Goal: Task Accomplishment & Management: Use online tool/utility

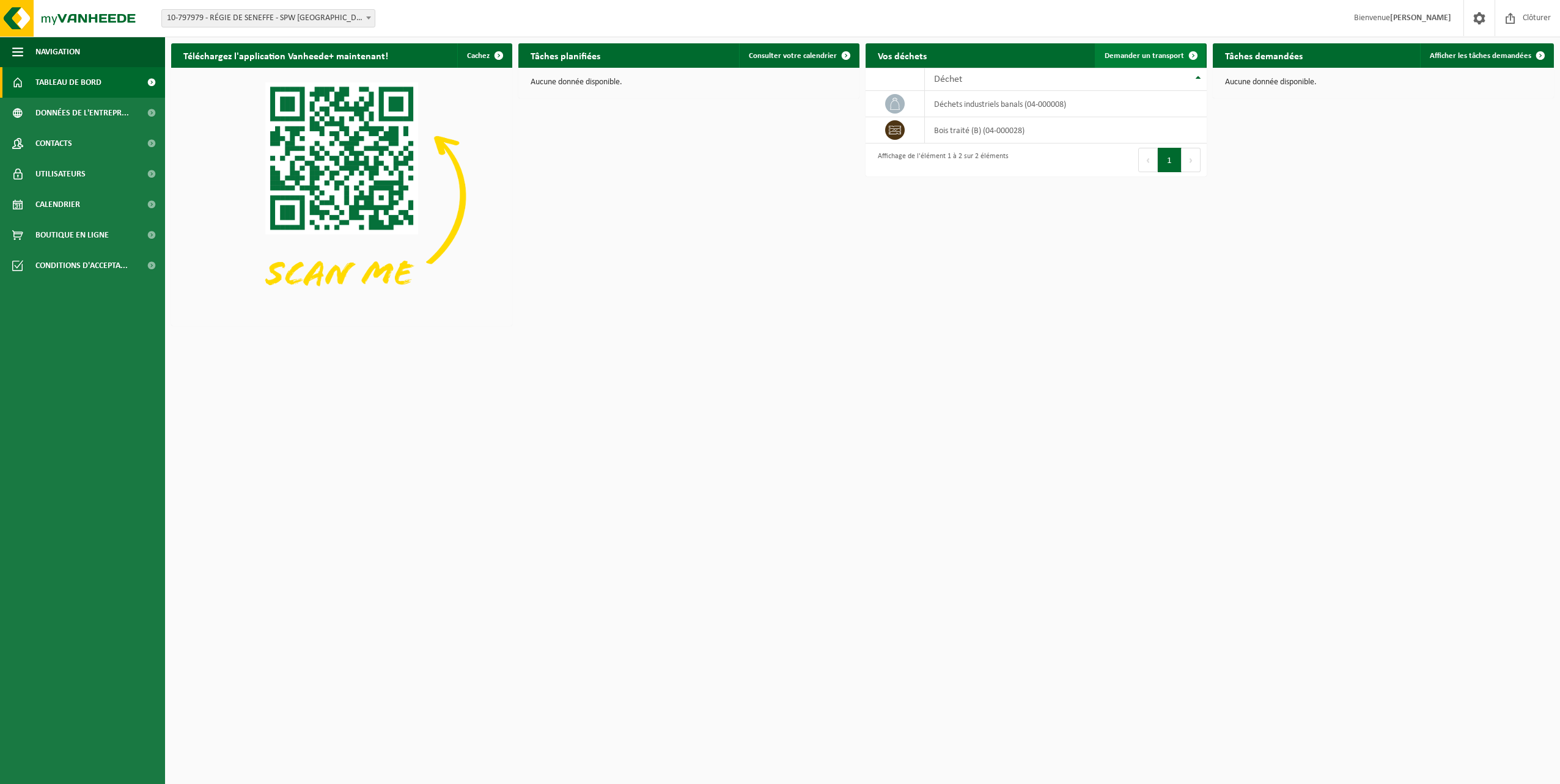
click at [1137, 52] on span "Demander un transport" at bounding box center [1144, 56] width 80 height 8
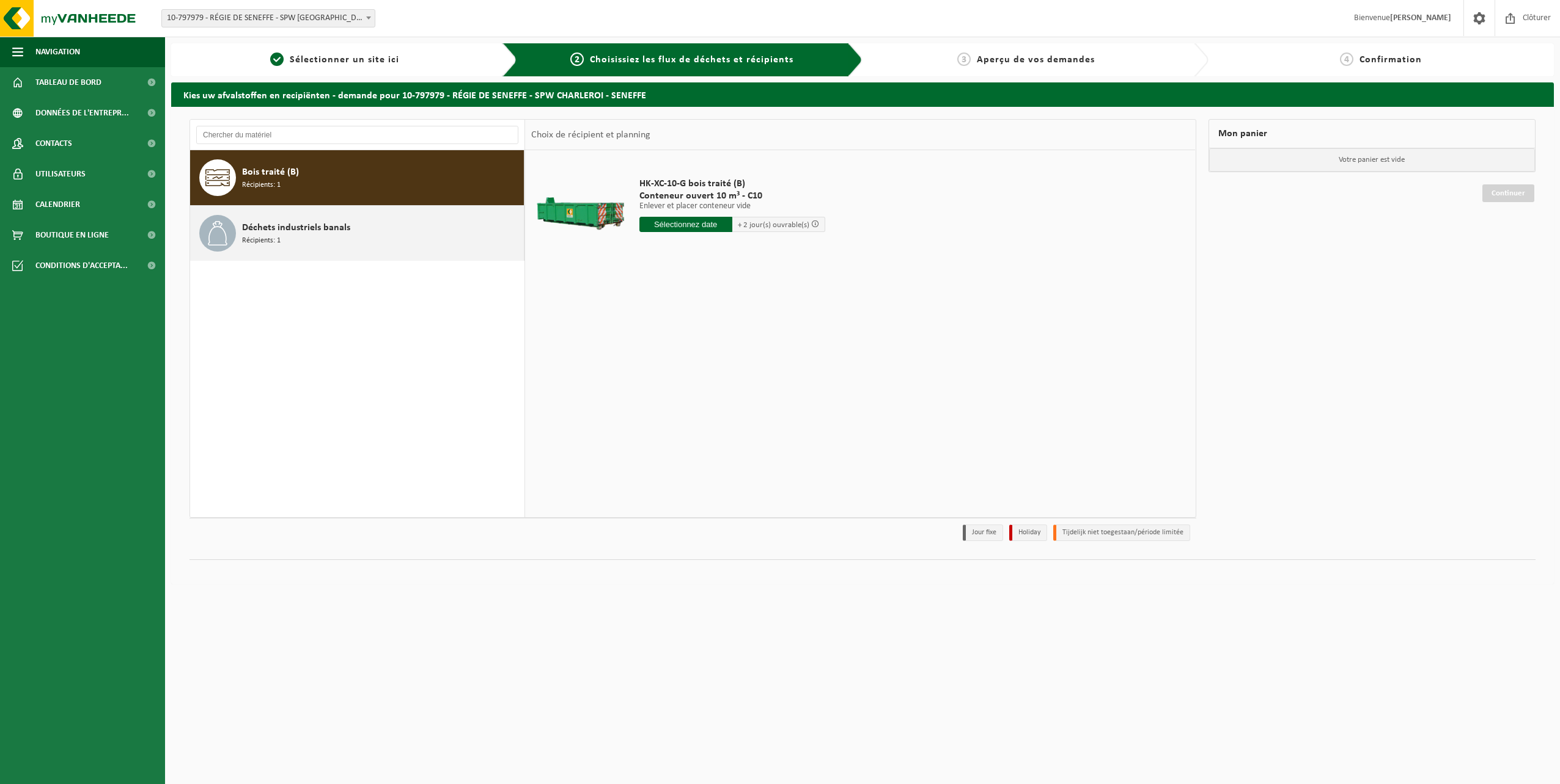
click at [299, 230] on span "Déchets industriels banals" at bounding box center [296, 228] width 108 height 14
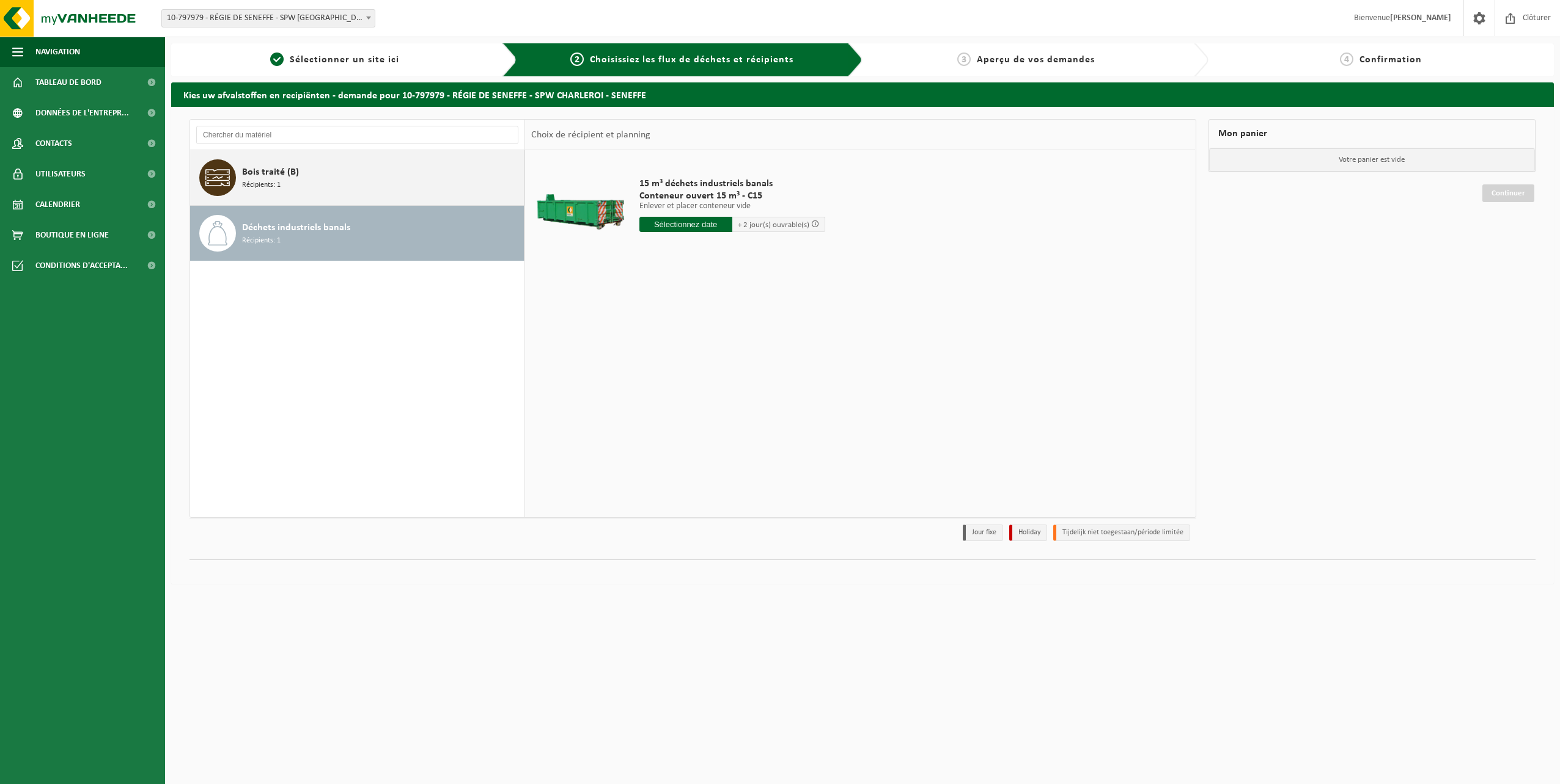
click at [346, 171] on div "Bois traité (B) Récipients: 1" at bounding box center [382, 178] width 279 height 37
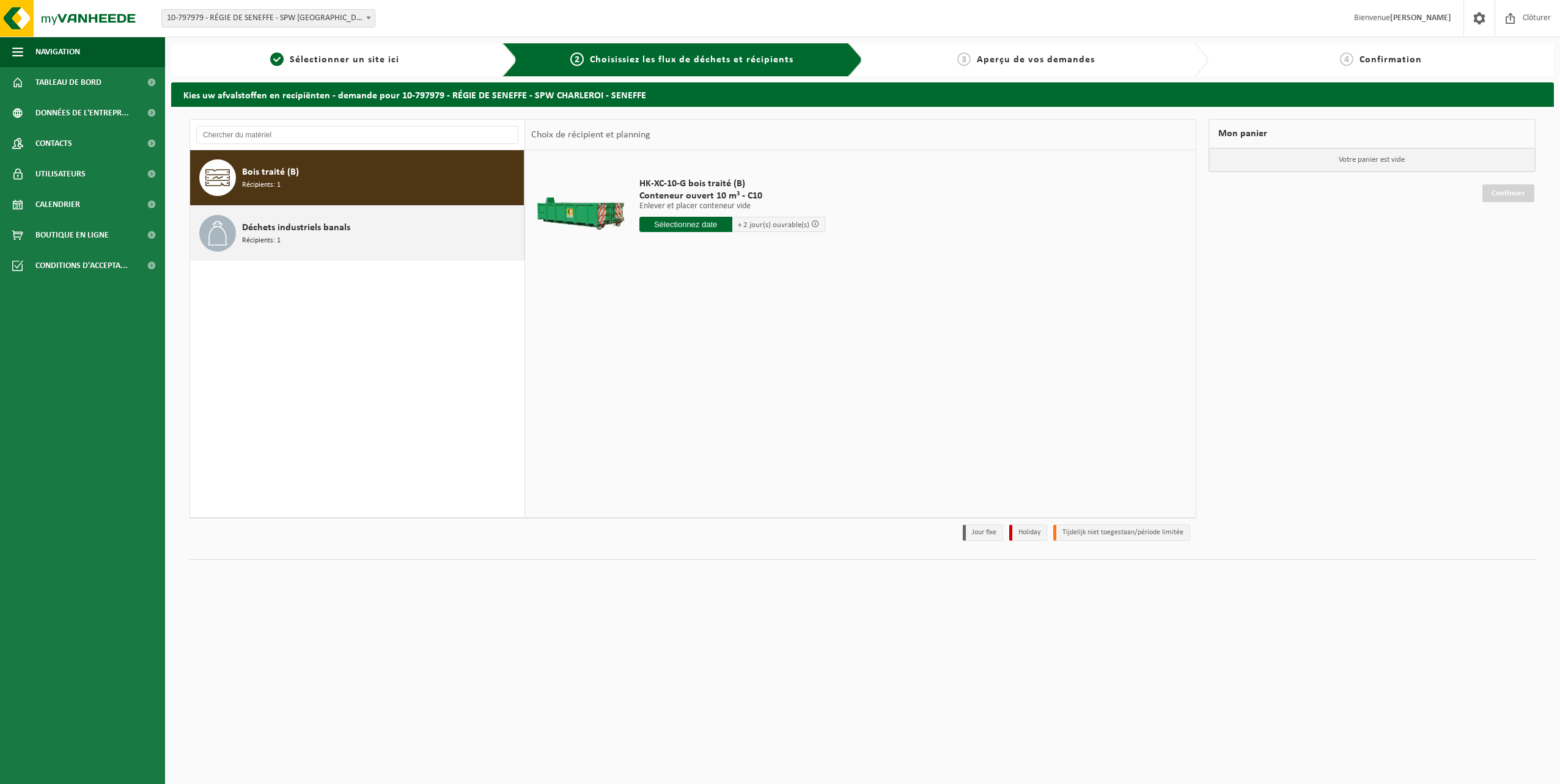
click at [296, 227] on span "Déchets industriels banals" at bounding box center [296, 228] width 108 height 14
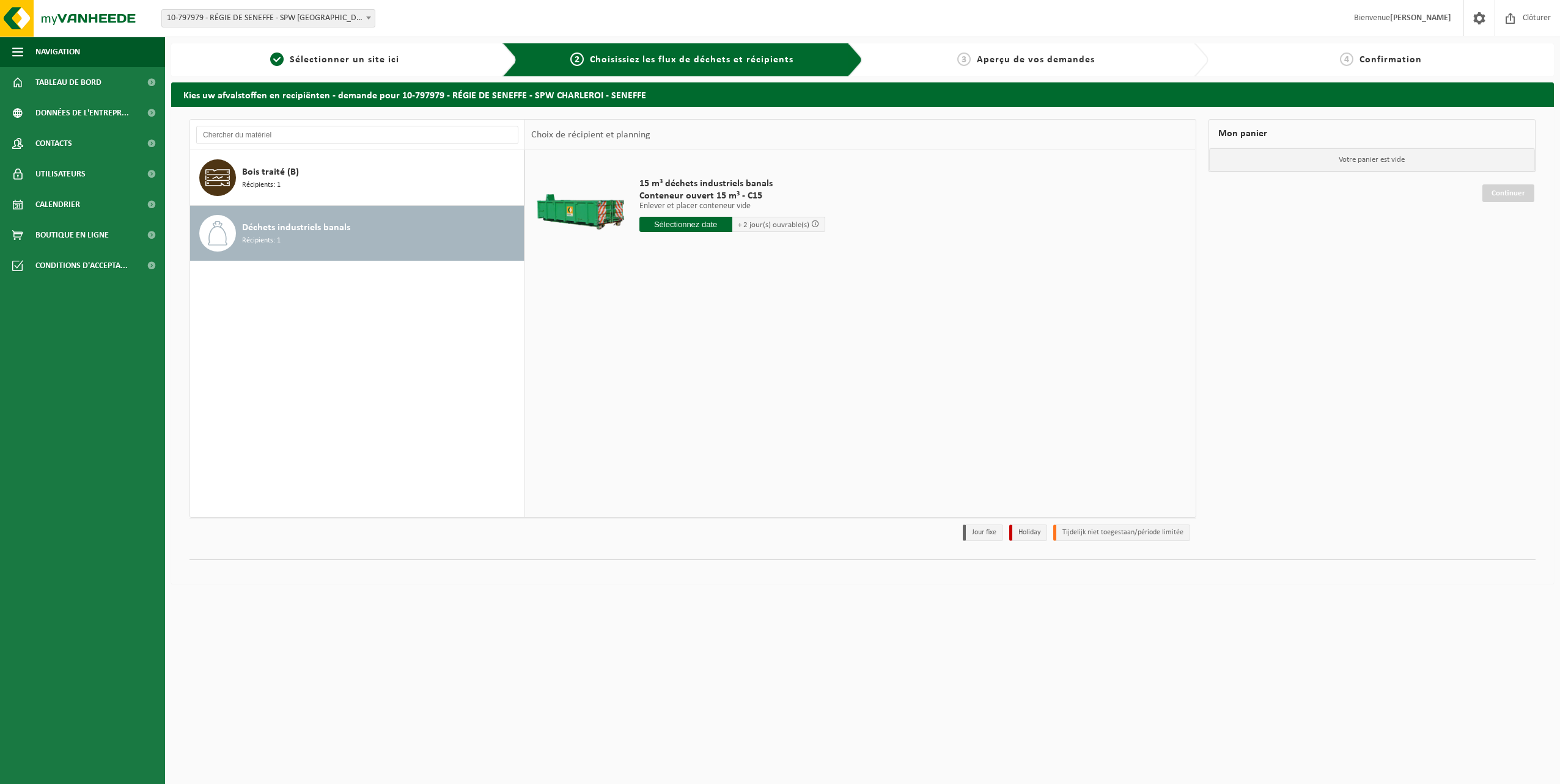
click at [676, 214] on div "15 m³ déchets industriels banals Conteneur ouvert 15 m³ - C15 Enlever et placer…" at bounding box center [732, 208] width 198 height 85
click at [677, 224] on input "text" at bounding box center [685, 224] width 93 height 15
click at [713, 312] on div "11" at bounding box center [714, 313] width 22 height 19
type input "à partir de 2025-09-11"
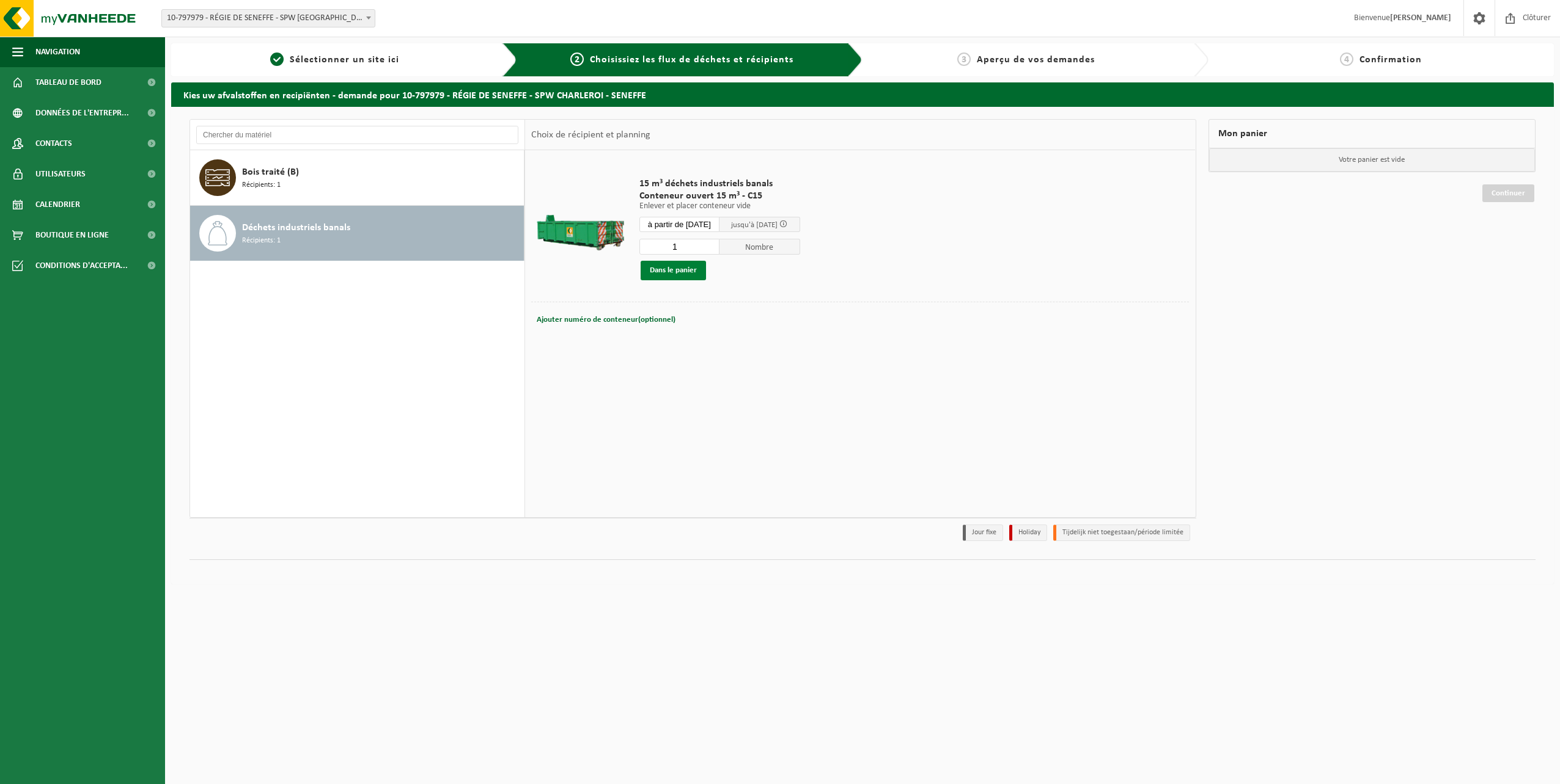
click at [680, 269] on button "Dans le panier" at bounding box center [672, 270] width 65 height 19
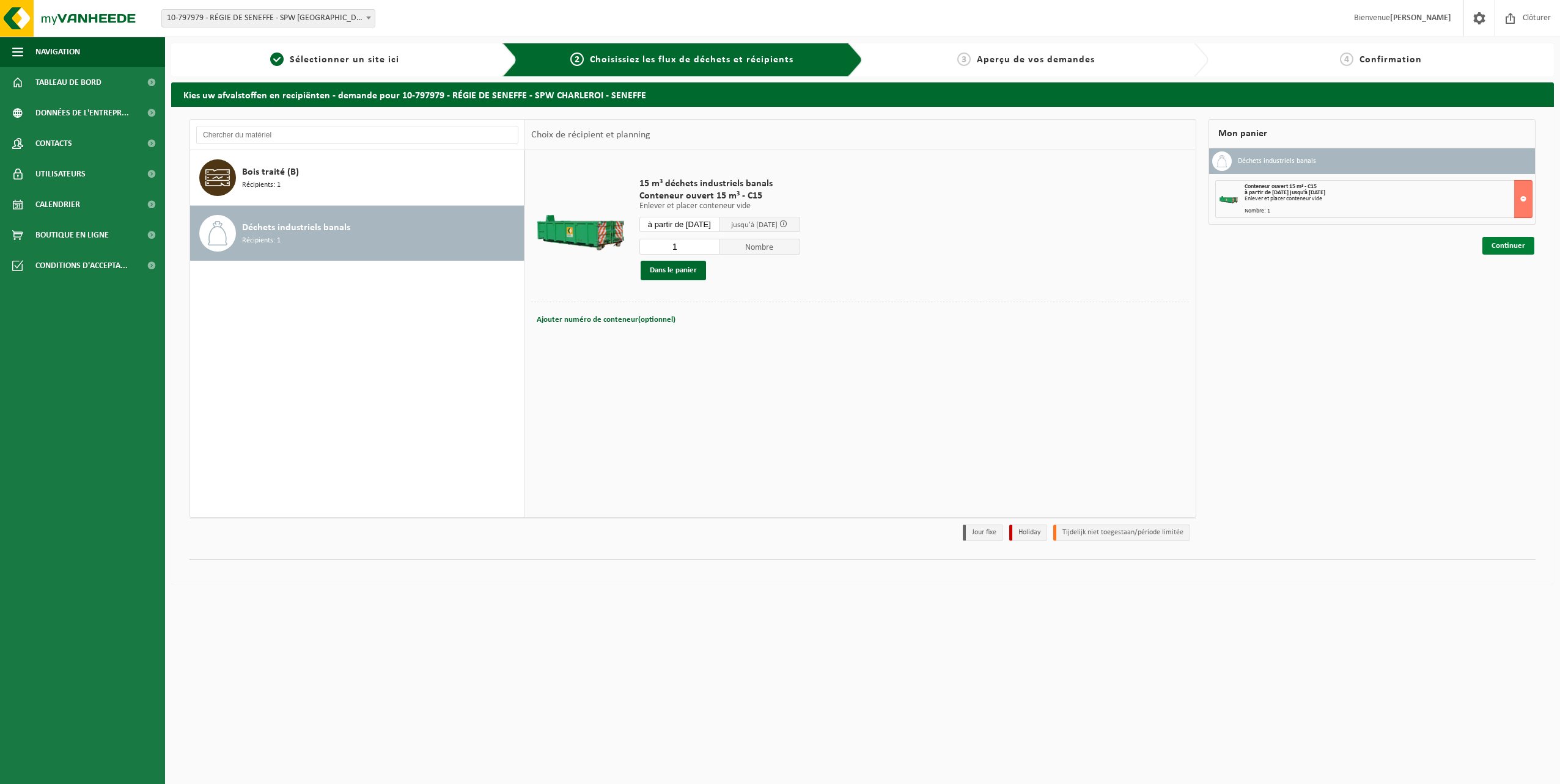
click at [1515, 247] on link "Continuer" at bounding box center [1508, 246] width 52 height 18
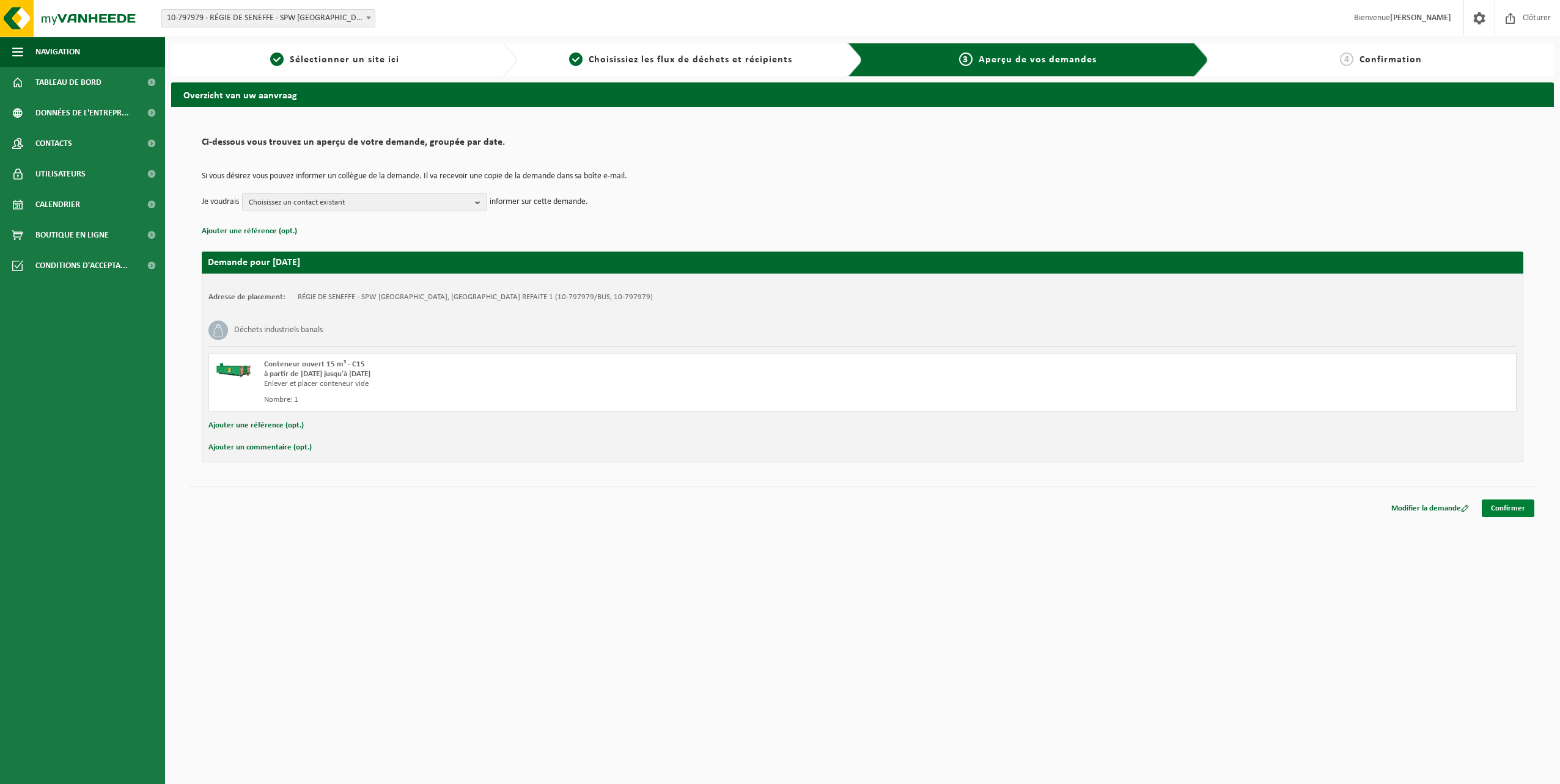
click at [1513, 508] on link "Confirmer" at bounding box center [1508, 509] width 52 height 18
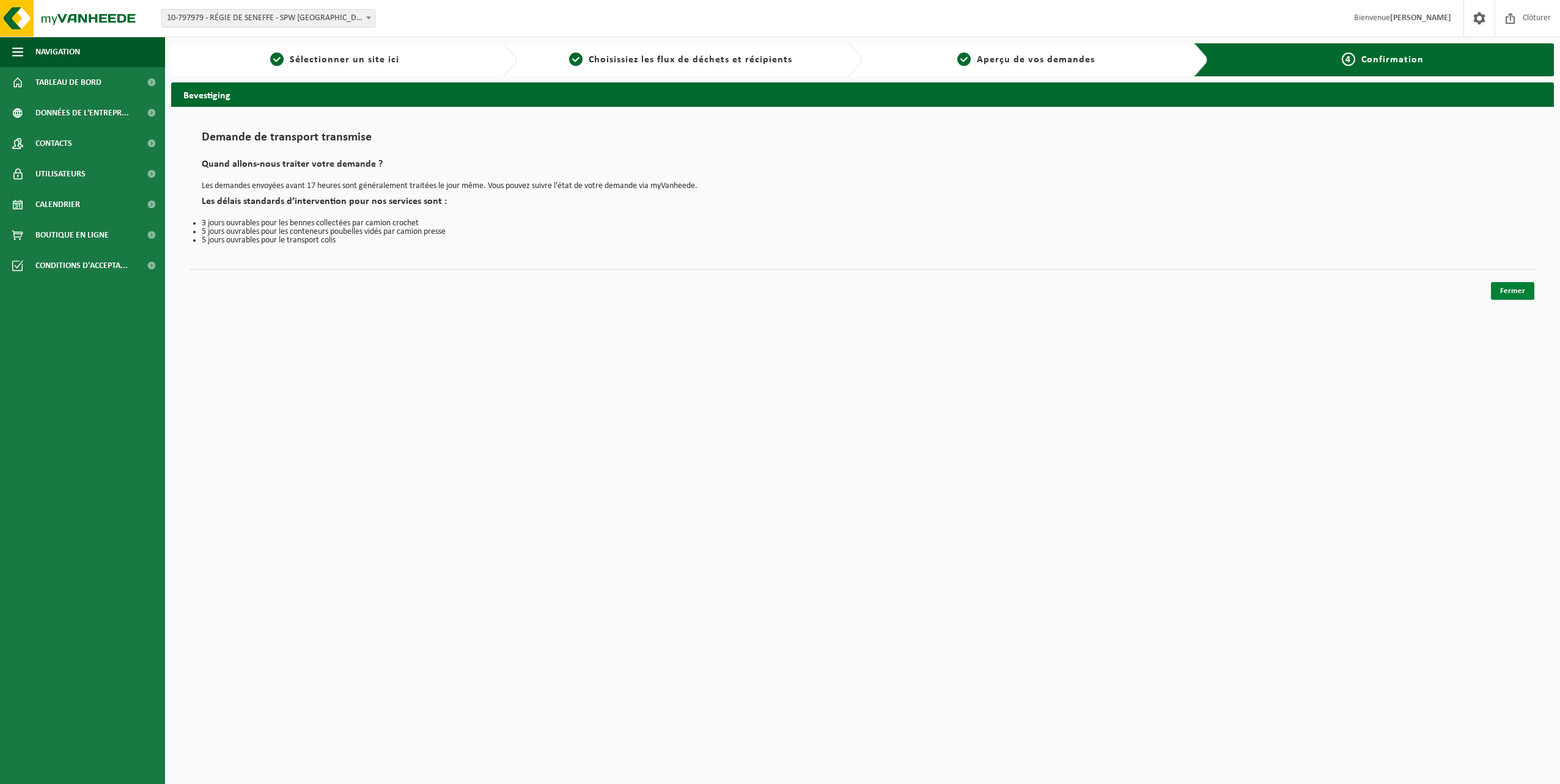
click at [1517, 291] on link "Fermer" at bounding box center [1512, 291] width 43 height 18
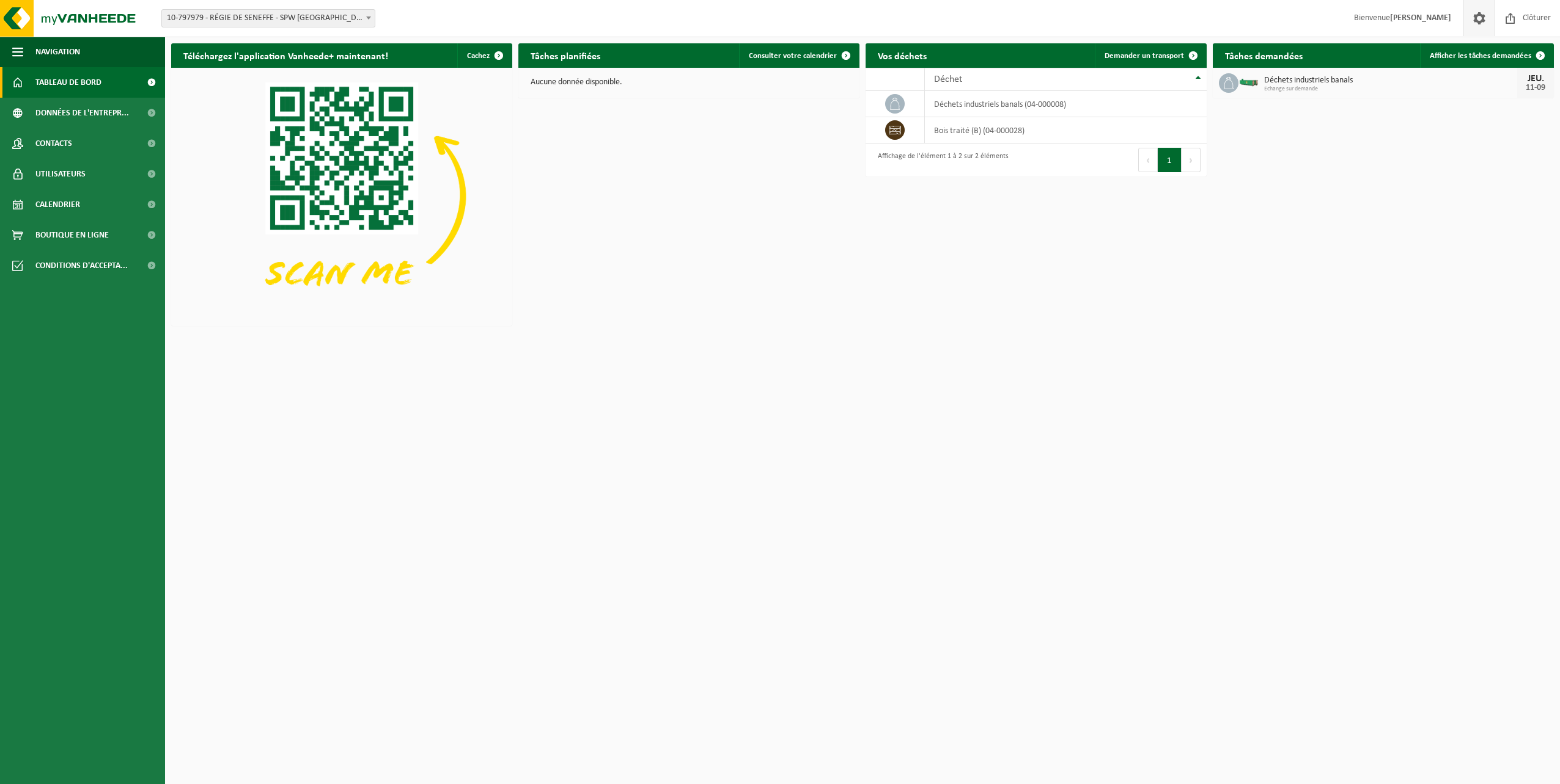
click at [1479, 19] on span at bounding box center [1479, 18] width 19 height 36
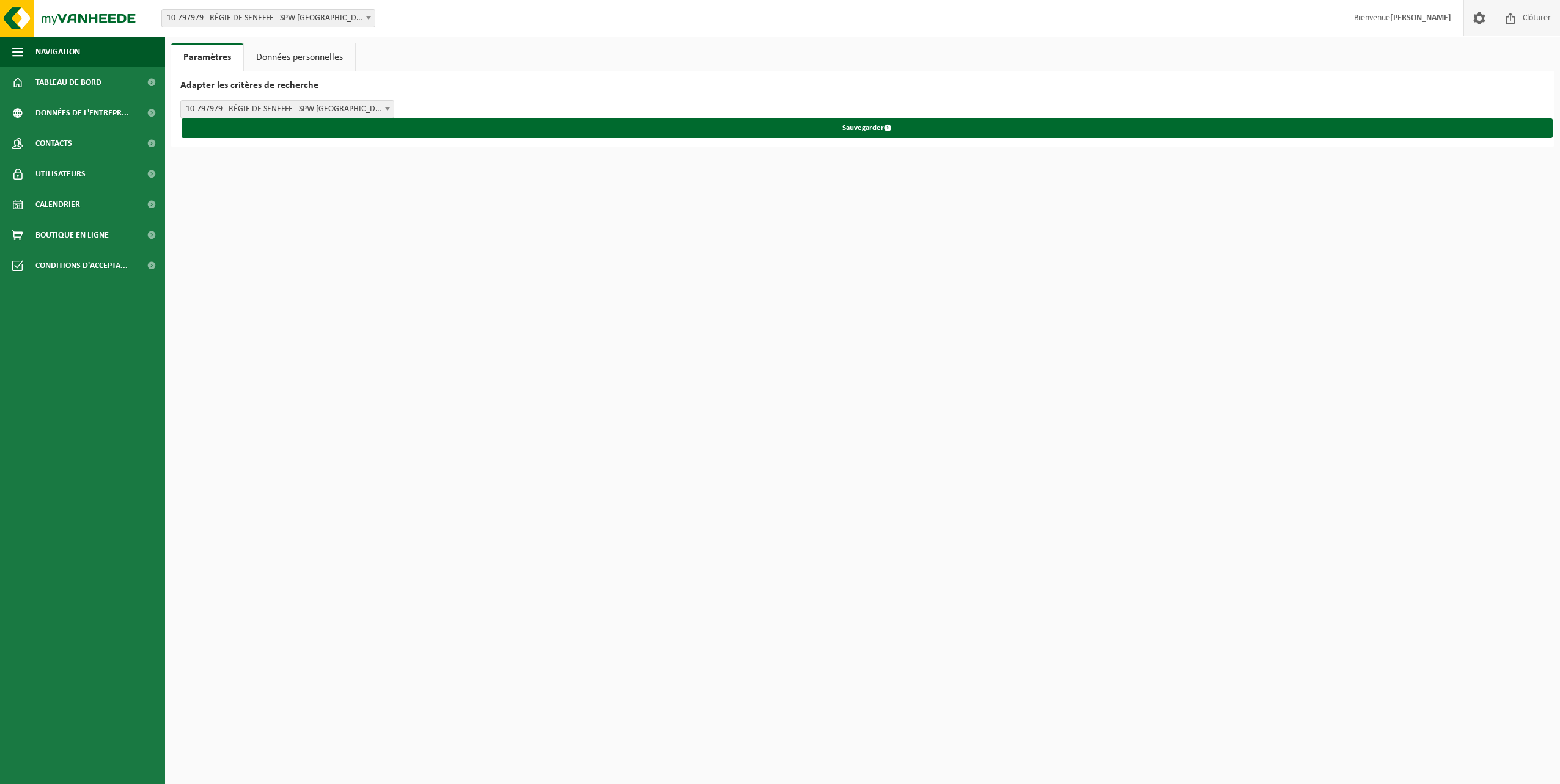
click at [1524, 19] on span "Clôturer" at bounding box center [1537, 18] width 34 height 36
